Goal: Task Accomplishment & Management: Complete application form

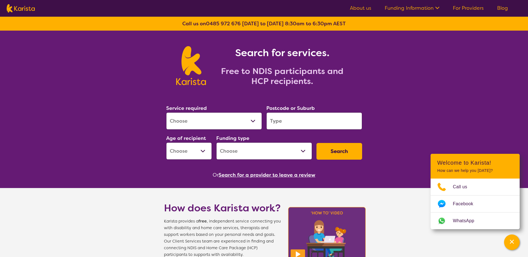
click at [185, 120] on select "Allied Health Assistant Assessment (ADHD or Autism) Behaviour support Counselli…" at bounding box center [214, 121] width 96 height 17
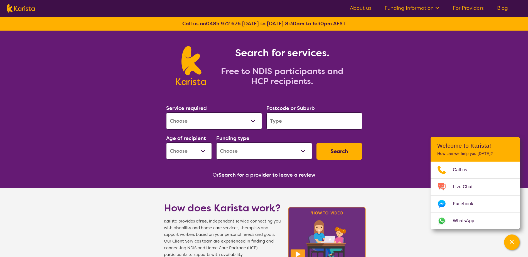
click at [253, 121] on select "Allied Health Assistant Assessment (ADHD or Autism) Behaviour support Counselli…" at bounding box center [214, 121] width 96 height 17
click at [437, 84] on div "Search for services. Free to NDIS participants and HCP recipients." at bounding box center [264, 60] width 528 height 58
click at [467, 8] on link "For Providers" at bounding box center [468, 8] width 31 height 7
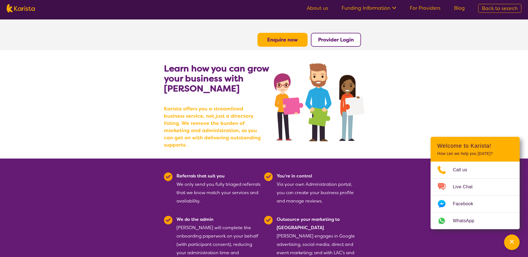
click at [279, 40] on b "Enquire now" at bounding box center [282, 39] width 31 height 7
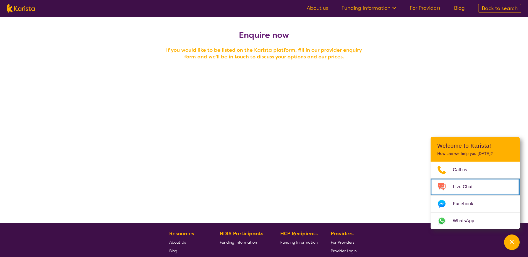
click at [454, 187] on span "Live Chat" at bounding box center [466, 187] width 26 height 8
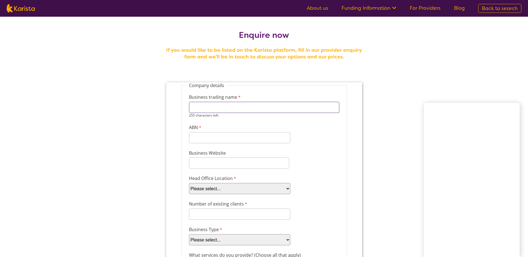
click at [210, 109] on input "Business trading name" at bounding box center [264, 107] width 150 height 11
type input "JDM Smart Community Care Coaching & training Solutions"
click at [203, 138] on input "ABN" at bounding box center [239, 137] width 101 height 11
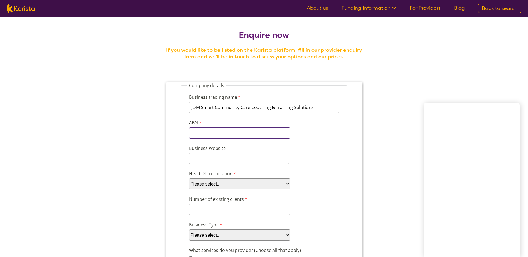
click at [206, 132] on input "ABN" at bounding box center [239, 133] width 101 height 11
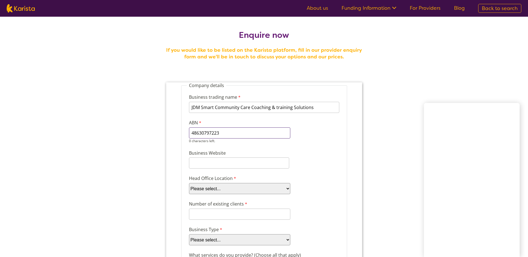
type input "48630797223"
click at [193, 163] on input "Business Website" at bounding box center [239, 163] width 100 height 11
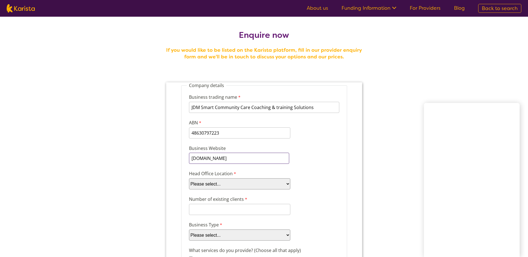
type input "www.jdmsmart.com"
click at [211, 185] on select "Please select... ACT NSW NT QLD SA TAS VIC WA" at bounding box center [239, 183] width 101 height 11
select select "tfa_100"
click at [189, 178] on select "Please select... ACT NSW NT QLD SA TAS VIC WA" at bounding box center [239, 183] width 101 height 11
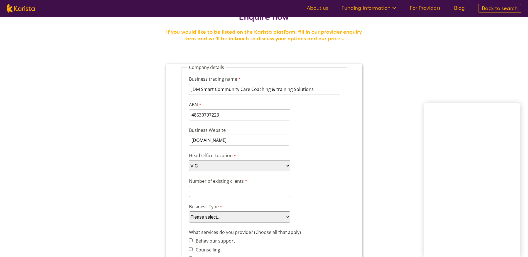
scroll to position [28, 0]
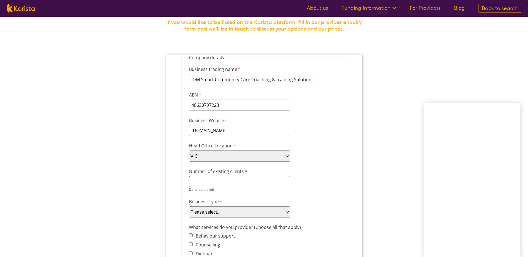
click at [207, 183] on input "Number of existing clients" at bounding box center [239, 181] width 101 height 11
type input "0"
click at [220, 211] on select "Please select... Company Individual/Sole Trader Other (please specify)" at bounding box center [239, 212] width 101 height 11
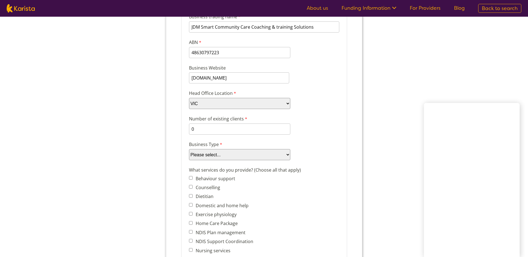
scroll to position [111, 0]
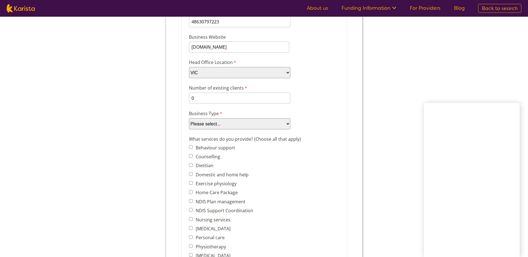
click at [209, 122] on select "Please select... Company Individual/Sole Trader Other (please specify)" at bounding box center [239, 123] width 101 height 11
select select "tfa_87"
click at [189, 129] on select "Please select... Company Individual/Sole Trader Other (please specify)" at bounding box center [239, 123] width 101 height 11
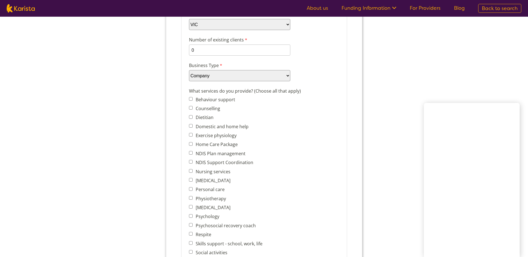
scroll to position [167, 0]
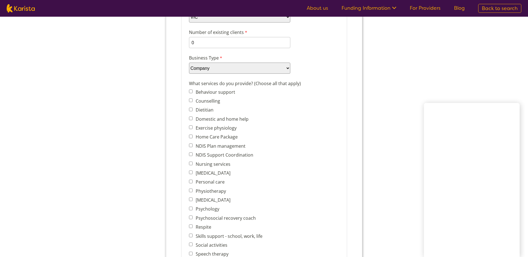
click at [190, 155] on input "NDIS Support Coordination" at bounding box center [191, 155] width 4 height 4
checkbox input "true"
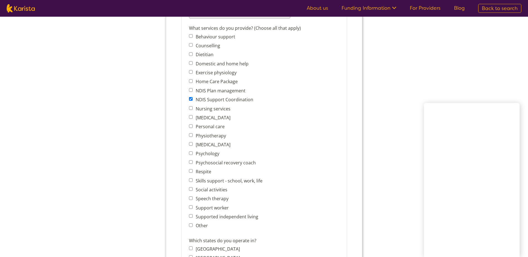
scroll to position [223, 0]
click at [192, 126] on input "Personal care" at bounding box center [191, 126] width 4 height 4
checkbox input "true"
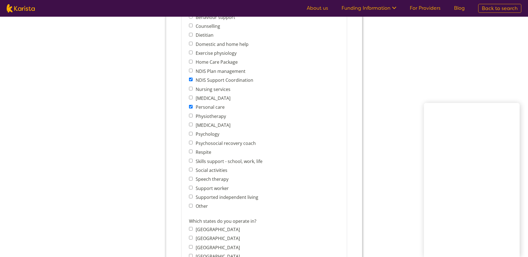
scroll to position [278, 0]
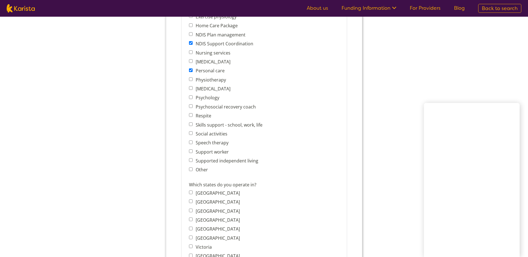
click at [190, 132] on input "Social activities" at bounding box center [191, 133] width 4 height 4
checkbox input "true"
click at [192, 150] on input "Support worker" at bounding box center [191, 152] width 4 height 4
checkbox input "true"
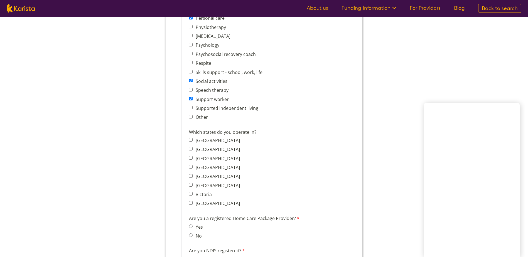
scroll to position [334, 0]
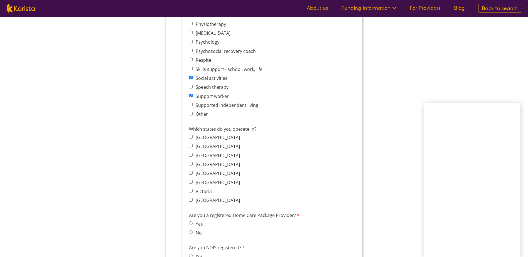
click at [192, 191] on input "Victoria" at bounding box center [191, 191] width 4 height 4
checkbox input "true"
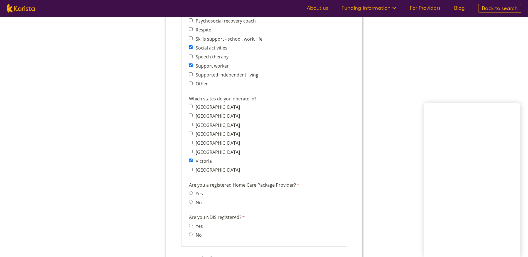
scroll to position [390, 0]
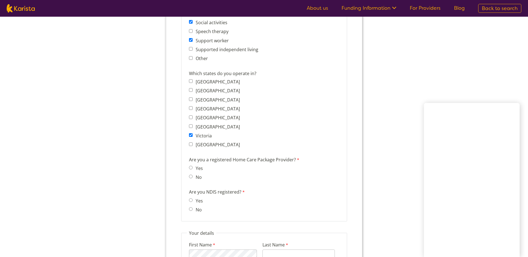
click at [191, 177] on input "No" at bounding box center [191, 177] width 4 height 4
radio input "true"
click at [191, 200] on input "Yes" at bounding box center [191, 201] width 4 height 4
radio input "true"
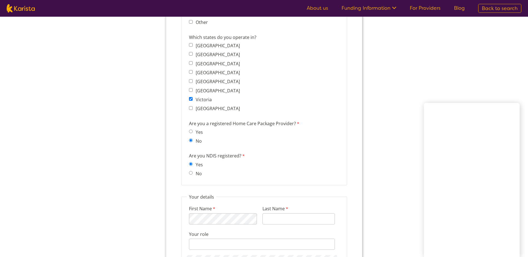
scroll to position [473, 0]
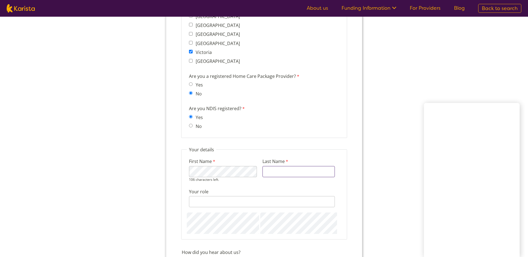
drag, startPoint x: 265, startPoint y: 170, endPoint x: 268, endPoint y: 172, distance: 4.1
click at [265, 170] on input "Last Name" at bounding box center [298, 171] width 72 height 11
type input "Kumar"
click at [217, 196] on input "Your role" at bounding box center [262, 197] width 146 height 11
type input "Director"
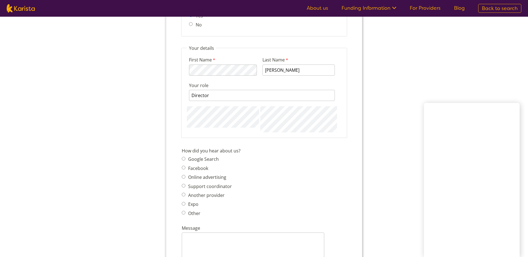
scroll to position [585, 0]
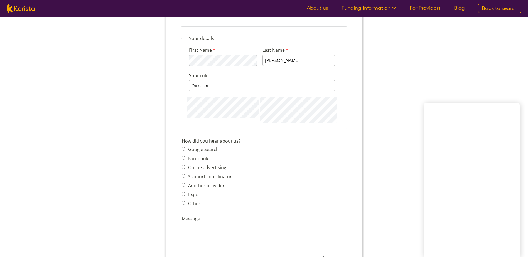
click at [182, 149] on span "Google Search Facebook Online advertising Support coordinator Another provider …" at bounding box center [208, 177] width 53 height 62
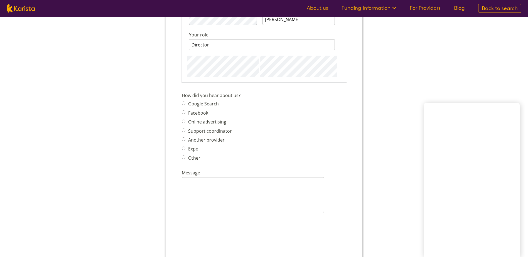
scroll to position [640, 0]
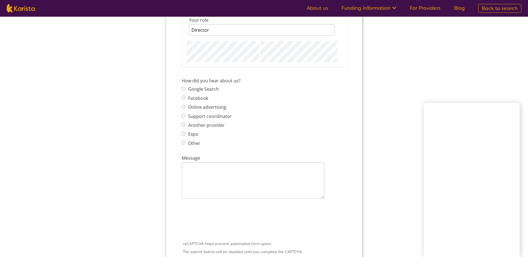
click at [183, 88] on input "Google Search" at bounding box center [184, 89] width 4 height 4
radio input "true"
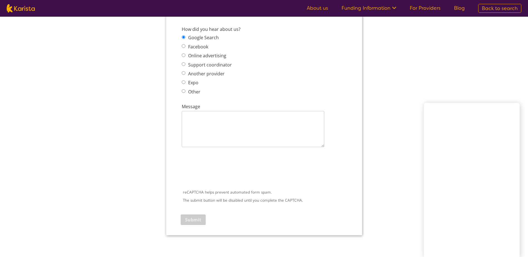
scroll to position [696, 0]
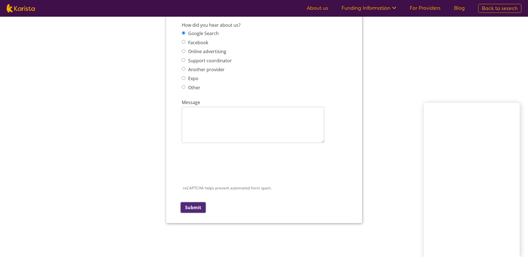
click at [197, 207] on input "Submit" at bounding box center [192, 207] width 25 height 11
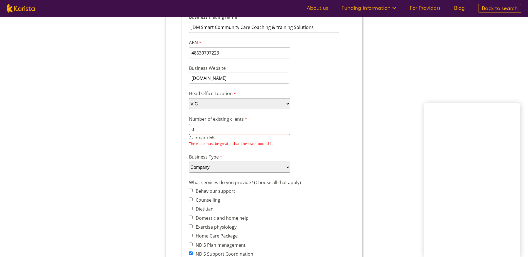
scroll to position [72, 0]
type input "1"
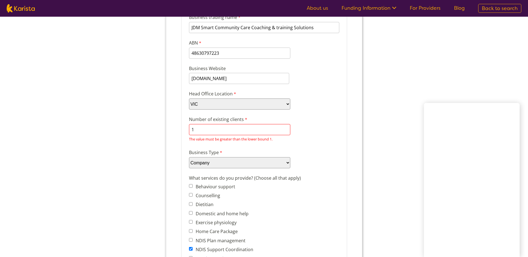
click at [286, 154] on div "Business Type Please select... Company Individual/Sole Trader Other (please spe…" at bounding box center [264, 158] width 155 height 21
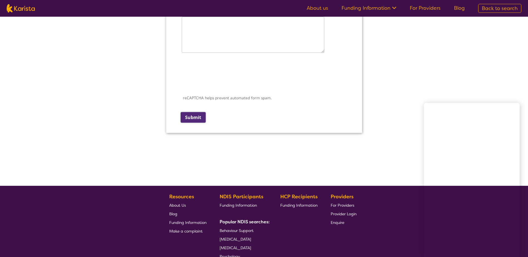
scroll to position [4, 0]
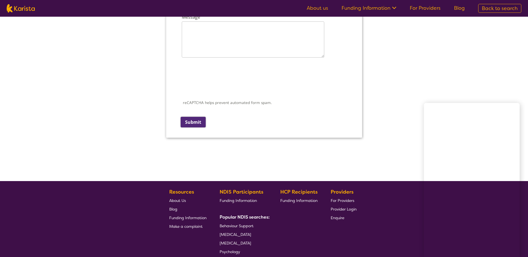
click at [199, 118] on input "Submit" at bounding box center [192, 122] width 25 height 11
